Goal: Book appointment/travel/reservation

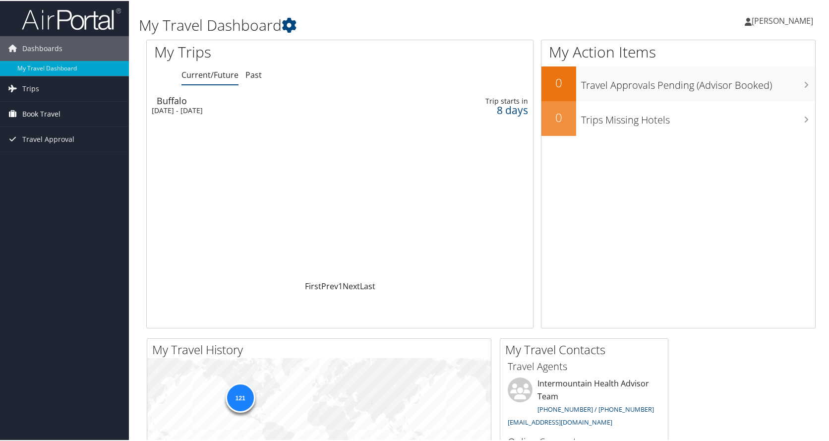
click at [29, 114] on span "Book Travel" at bounding box center [41, 113] width 38 height 25
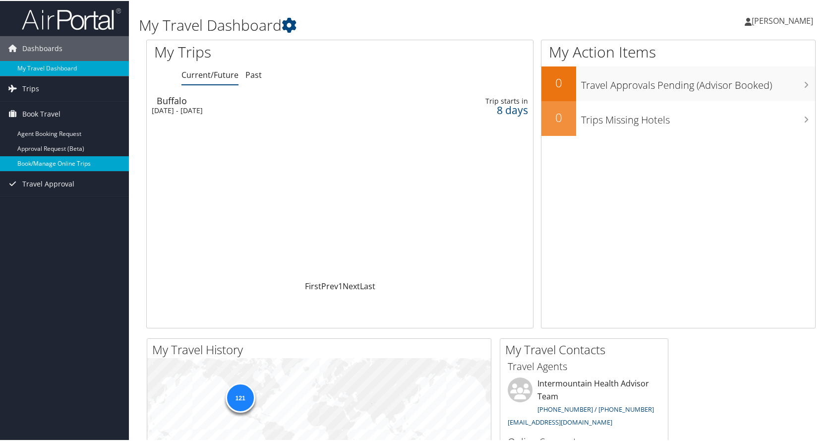
click at [42, 161] on link "Book/Manage Online Trips" at bounding box center [64, 162] width 129 height 15
